Goal: Navigation & Orientation: Find specific page/section

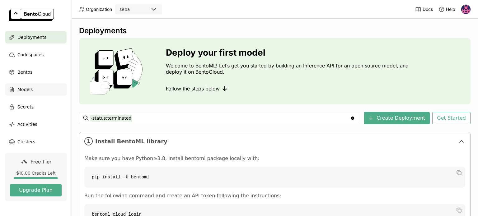
click at [28, 91] on span "Models" at bounding box center [24, 89] width 15 height 7
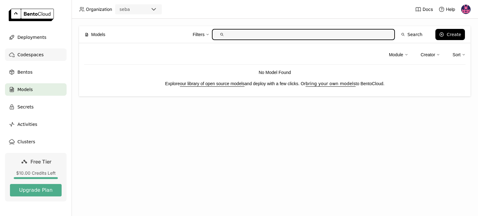
click at [32, 52] on span "Codespaces" at bounding box center [30, 54] width 26 height 7
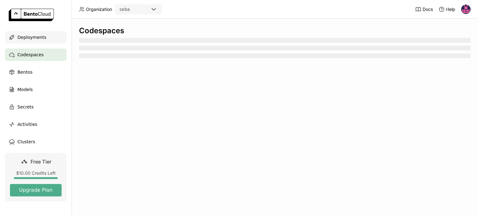
click at [26, 36] on span "Deployments" at bounding box center [31, 37] width 29 height 7
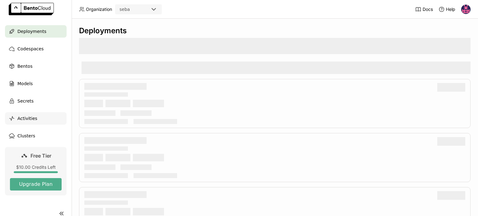
scroll to position [14, 0]
